Goal: Find specific page/section: Find specific page/section

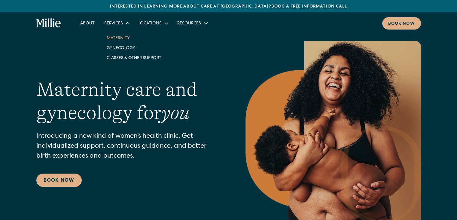
click at [120, 38] on link "Maternity" at bounding box center [134, 38] width 64 height 10
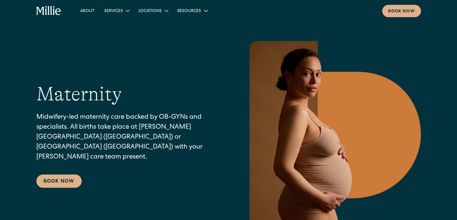
click at [20, 120] on div "Maternity Midwifery-led maternity care backed by OB-GYNs and specialists. All b…" at bounding box center [228, 135] width 457 height 188
click at [155, 36] on link "[GEOGRAPHIC_DATA]" at bounding box center [162, 35] width 52 height 10
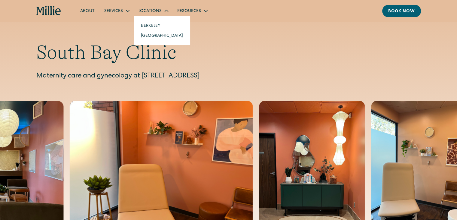
click at [150, 38] on link "[GEOGRAPHIC_DATA]" at bounding box center [162, 35] width 52 height 10
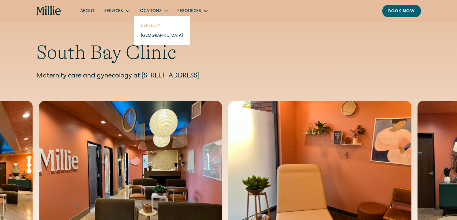
click at [153, 25] on link "Berkeley" at bounding box center [162, 25] width 52 height 10
